Goal: Transaction & Acquisition: Subscribe to service/newsletter

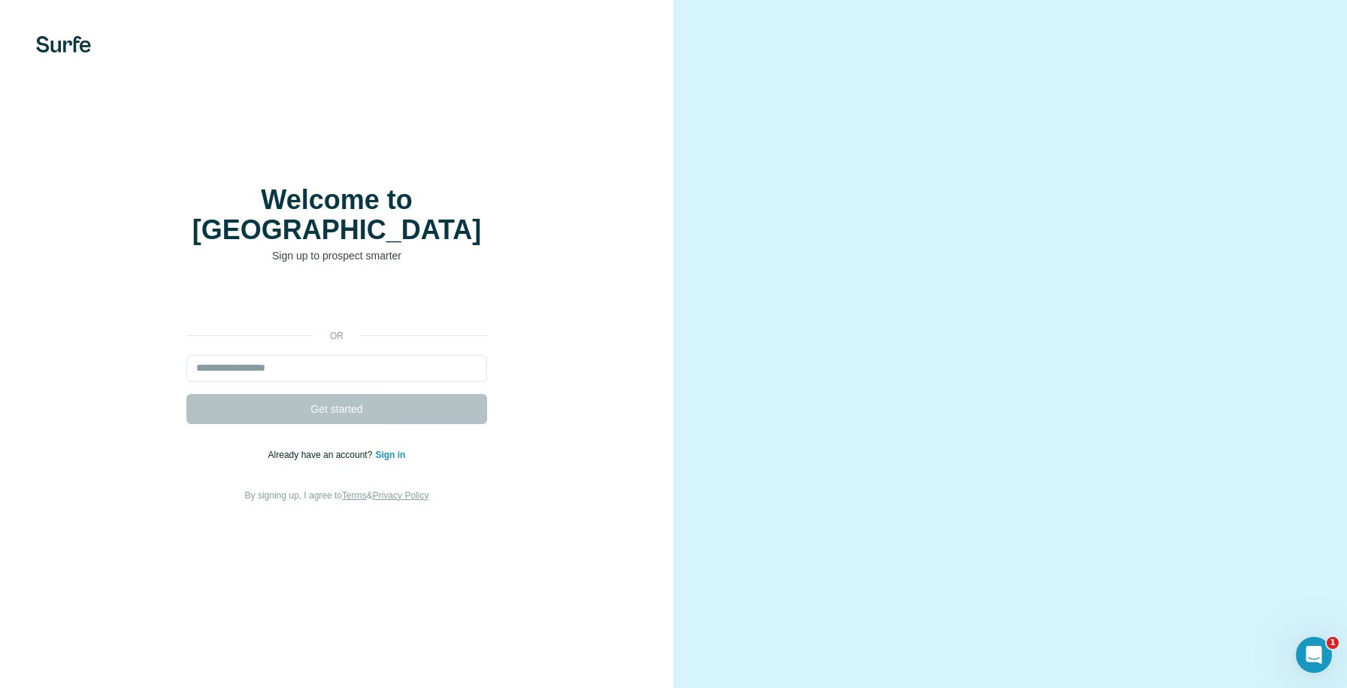
drag, startPoint x: 918, startPoint y: 230, endPoint x: 807, endPoint y: 241, distance: 111.8
click at [807, 241] on video at bounding box center [1010, 344] width 541 height 271
click at [400, 450] on link "Sign in" at bounding box center [390, 455] width 30 height 11
click at [57, 28] on div "Welcome to Surfe Sign up to prospect smarter or Get started Already have an acc…" at bounding box center [337, 344] width 674 height 688
click at [59, 43] on img at bounding box center [63, 44] width 55 height 17
